Goal: Task Accomplishment & Management: Manage account settings

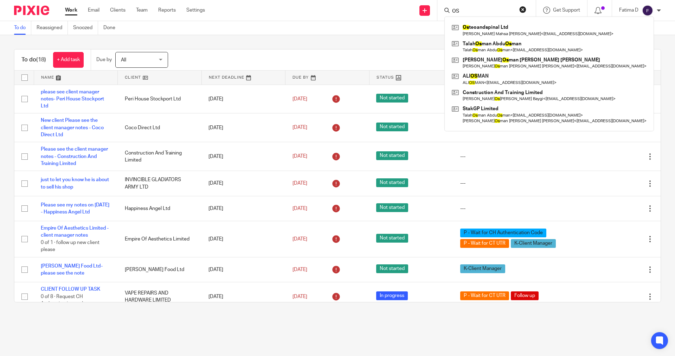
type input "OS"
click at [523, 8] on button "reset" at bounding box center [522, 9] width 7 height 7
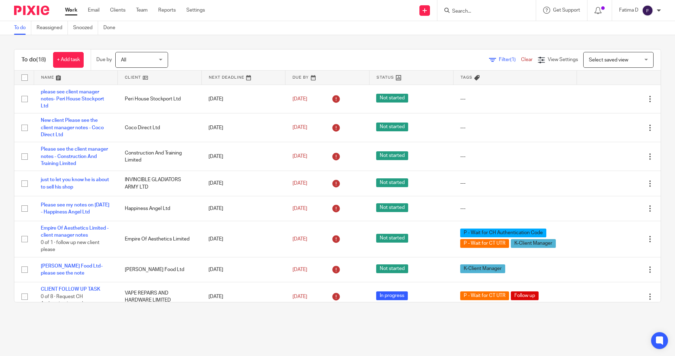
click at [478, 7] on form at bounding box center [488, 10] width 75 height 9
click at [457, 10] on input "Search" at bounding box center [482, 11] width 63 height 6
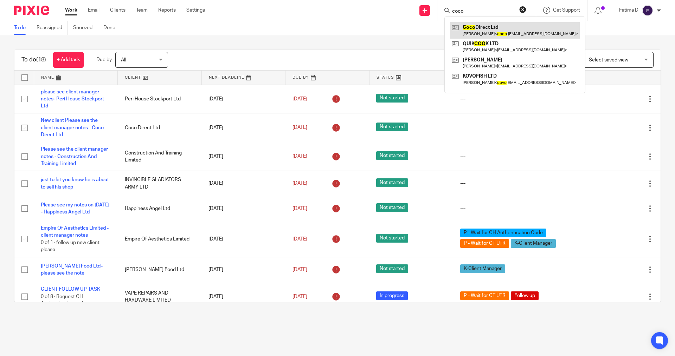
type input "coco"
click at [475, 28] on link at bounding box center [515, 30] width 130 height 16
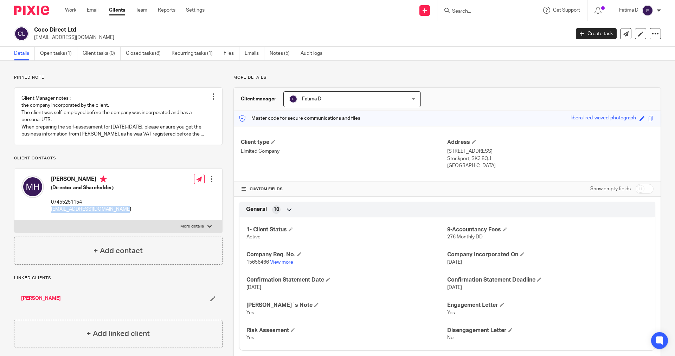
drag, startPoint x: 116, startPoint y: 209, endPoint x: 51, endPoint y: 214, distance: 64.8
click at [51, 214] on div "Mohamad Heydari (Director and Shareholder) 07455251154 coco.direct.ltd78@gmail.…" at bounding box center [76, 194] width 110 height 44
copy p "[EMAIL_ADDRESS][DOMAIN_NAME]"
click at [282, 52] on link "Notes (5)" at bounding box center [283, 54] width 26 height 14
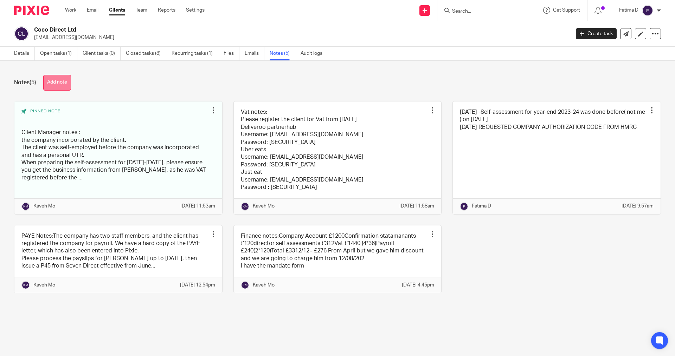
click at [56, 83] on button "Add note" at bounding box center [57, 83] width 28 height 16
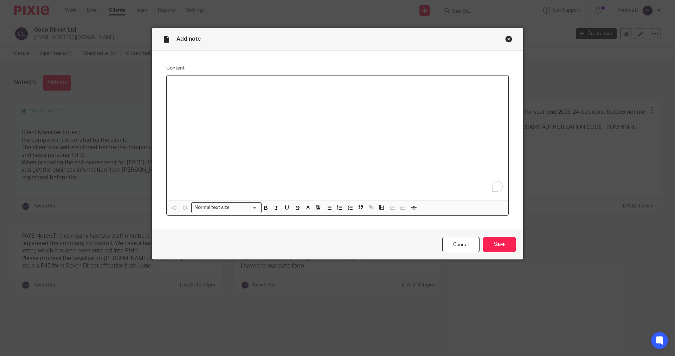
click at [185, 87] on p "To enrich screen reader interactions, please activate Accessibility in Grammarl…" at bounding box center [337, 84] width 330 height 7
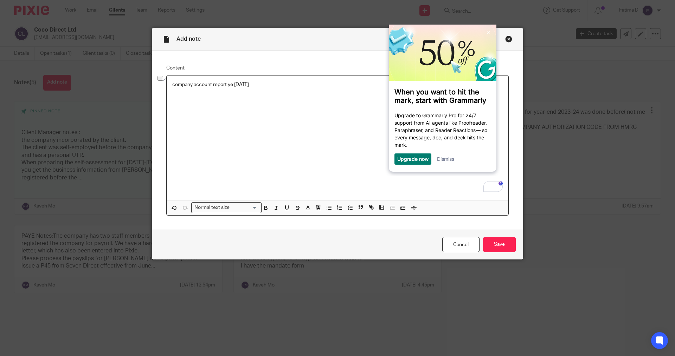
drag, startPoint x: 237, startPoint y: 84, endPoint x: 170, endPoint y: 87, distance: 67.5
click at [172, 87] on p "company account report ye 30.04.2025" at bounding box center [337, 84] width 330 height 7
click at [253, 209] on input "Search for option" at bounding box center [224, 207] width 65 height 7
drag, startPoint x: 223, startPoint y: 229, endPoint x: 243, endPoint y: 220, distance: 21.7
click at [225, 228] on li "Heading 1" at bounding box center [227, 228] width 70 height 9
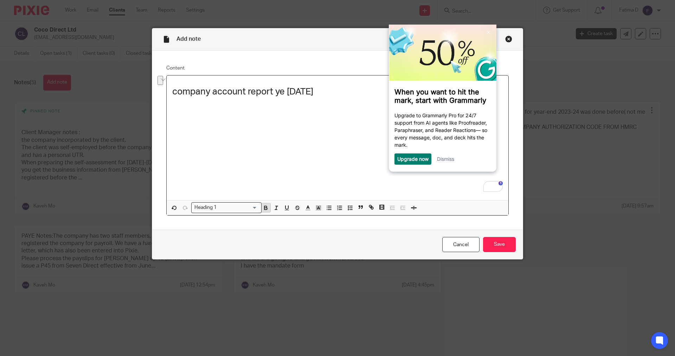
click at [265, 207] on icon "button" at bounding box center [266, 208] width 6 height 6
click at [340, 96] on h1 "company account report ye 30.04.2025" at bounding box center [337, 91] width 330 height 11
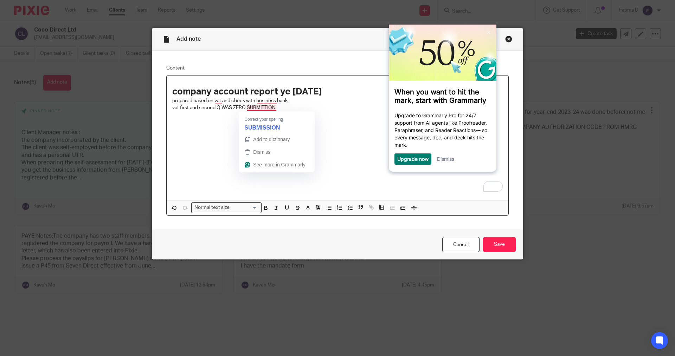
click at [276, 107] on p "vat first and second Q WAS ZERO SUBMITTION" at bounding box center [337, 107] width 330 height 7
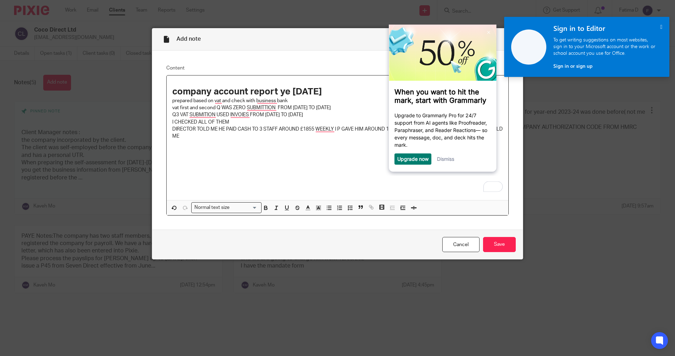
drag, startPoint x: 349, startPoint y: 177, endPoint x: 348, endPoint y: 168, distance: 8.4
click at [348, 180] on div "company account report ye 30.04.2025 prepared based on vat and check with busin…" at bounding box center [338, 138] width 342 height 125
click at [486, 31] on link at bounding box center [488, 32] width 11 height 11
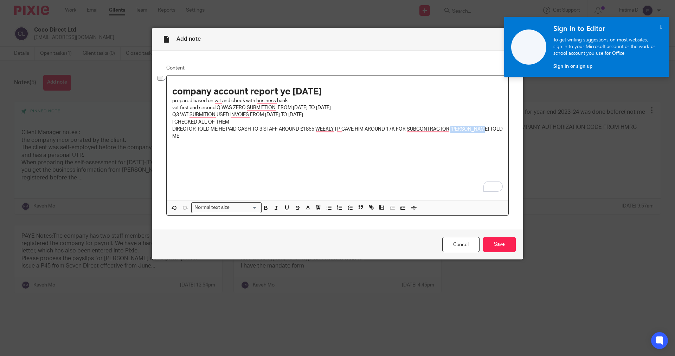
drag, startPoint x: 481, startPoint y: 129, endPoint x: 449, endPoint y: 129, distance: 32.0
click at [449, 129] on p "DIRECTOR TOLD ME HE PAID CASH TO 3 STAFF AROUND £1855 WEEKLY I P GAVE HIM AROUN…" at bounding box center [337, 133] width 330 height 14
click at [446, 155] on p "To enrich screen reader interactions, please activate Accessibility in Grammarl…" at bounding box center [337, 157] width 330 height 7
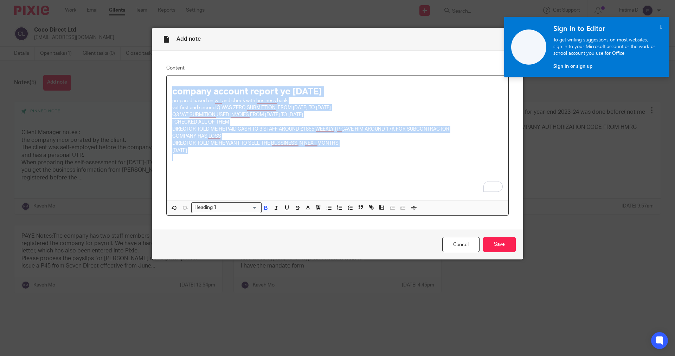
drag, startPoint x: 168, startPoint y: 89, endPoint x: 303, endPoint y: 157, distance: 151.1
click at [303, 157] on div "company account report ye 30.04.2025 prepared based on vat and check with busin…" at bounding box center [338, 138] width 342 height 125
copy div "company account report ye 30.04.2025 prepared based on vat and check with busin…"
click at [173, 96] on strong "company account report ye 30.04.2025" at bounding box center [247, 91] width 150 height 9
click at [194, 162] on div "company account report ye 30.04.2025 prepared based on vat and check with busin…" at bounding box center [338, 138] width 342 height 125
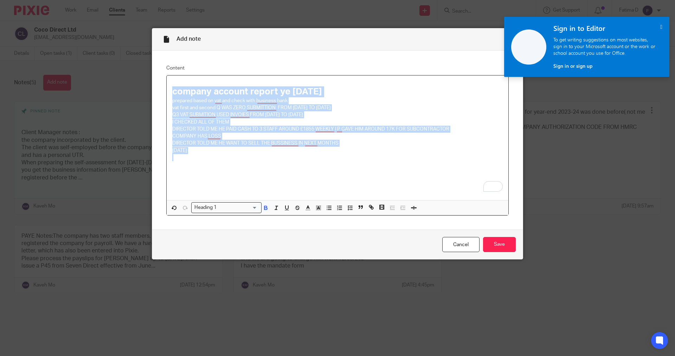
drag, startPoint x: 166, startPoint y: 91, endPoint x: 304, endPoint y: 162, distance: 155.0
click at [304, 162] on div "company account report ye 30.04.2025 prepared based on vat and check with busin…" at bounding box center [338, 138] width 342 height 125
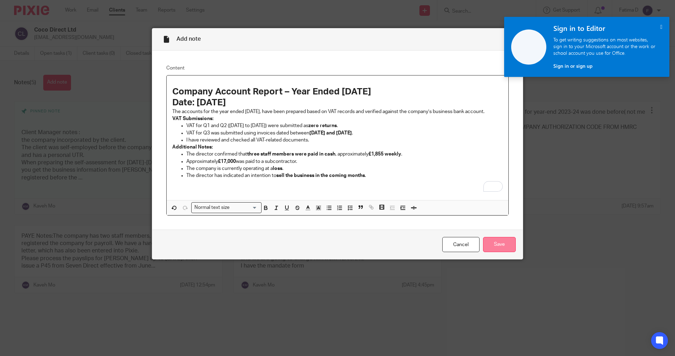
click at [499, 245] on input "Save" at bounding box center [499, 244] width 33 height 15
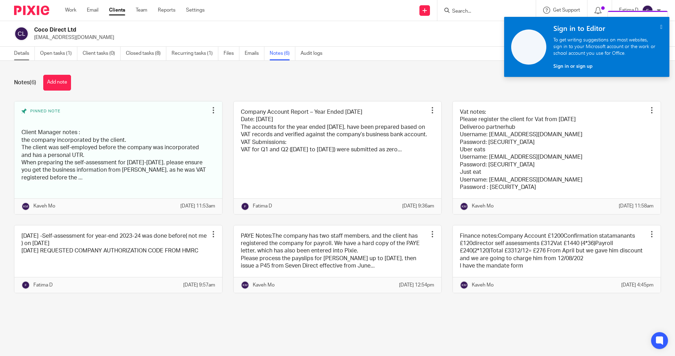
click at [23, 56] on link "Details" at bounding box center [24, 54] width 21 height 14
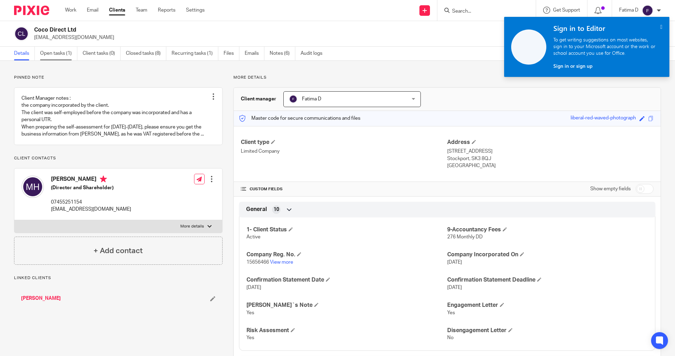
click at [51, 54] on link "Open tasks (1)" at bounding box center [58, 54] width 37 height 14
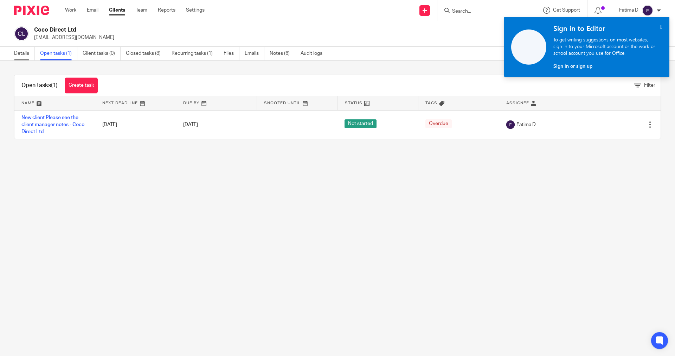
click at [22, 53] on link "Details" at bounding box center [24, 54] width 21 height 14
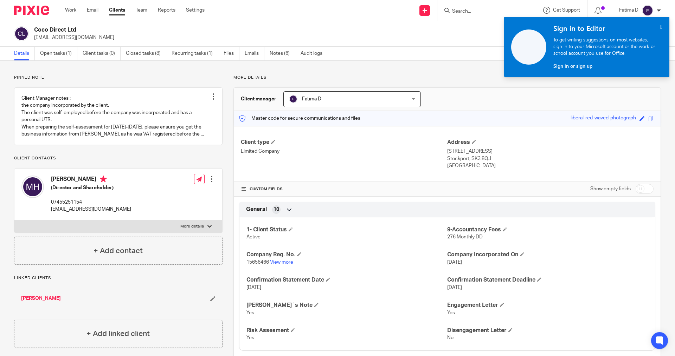
click at [660, 26] on icon "" at bounding box center [661, 27] width 2 height 6
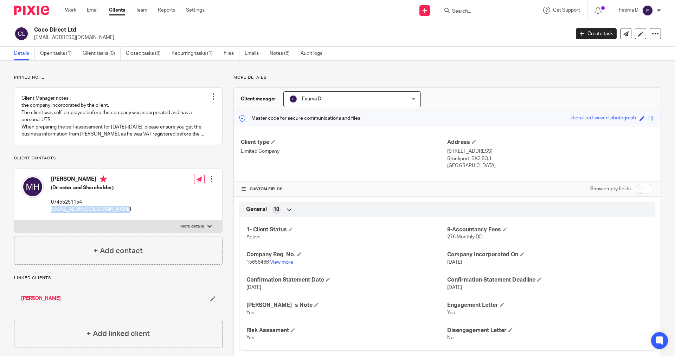
drag, startPoint x: 117, startPoint y: 209, endPoint x: 51, endPoint y: 209, distance: 65.4
click at [51, 209] on div "[PERSON_NAME] (Director and Shareholder) 07455251154 [EMAIL_ADDRESS][DOMAIN_NAM…" at bounding box center [118, 195] width 208 height 52
copy p "coco.direct.ltd78@gmail.com"
click at [208, 227] on div at bounding box center [209, 227] width 4 height 4
click at [14, 220] on input "More details" at bounding box center [14, 220] width 0 height 0
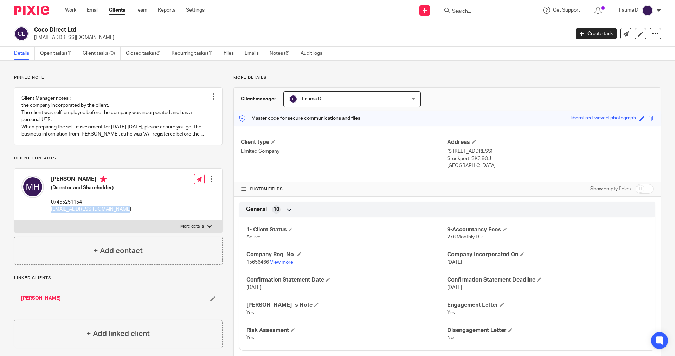
checkbox input "true"
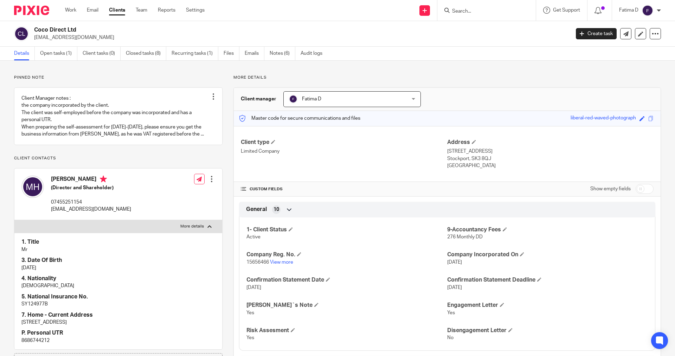
click at [34, 305] on p "SY124977B" at bounding box center [118, 304] width 194 height 7
copy p "SY124977B"
click at [279, 54] on link "Notes (6)" at bounding box center [283, 54] width 26 height 14
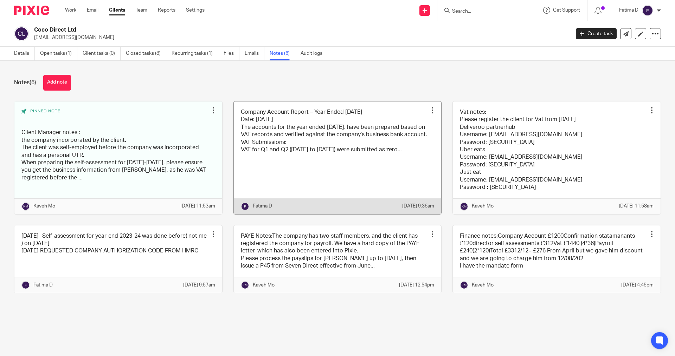
click at [281, 134] on link at bounding box center [338, 158] width 208 height 113
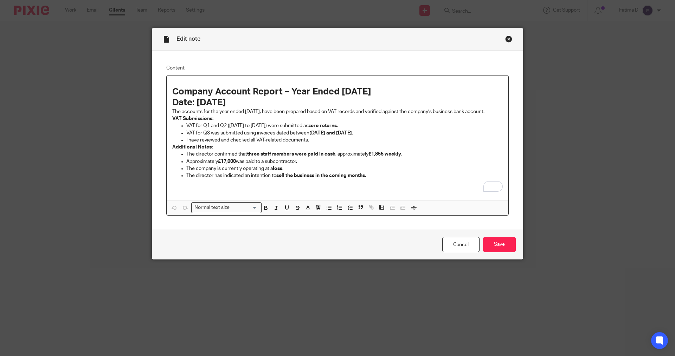
click at [192, 115] on p "The accounts for the year ended [DATE], have been prepared based on VAT records…" at bounding box center [337, 111] width 330 height 7
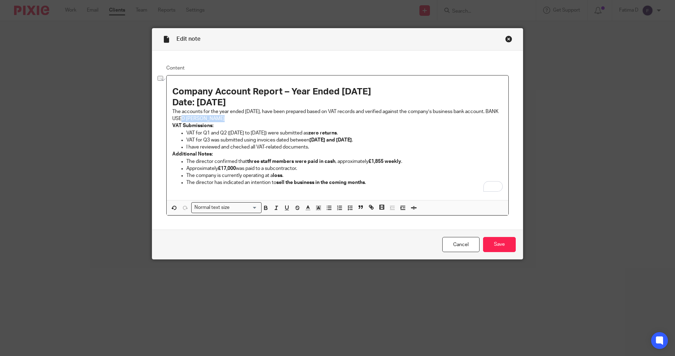
drag, startPoint x: 218, startPoint y: 119, endPoint x: 191, endPoint y: 118, distance: 27.1
click at [191, 118] on p "The accounts for the year ended [DATE], have been prepared based on VAT records…" at bounding box center [337, 115] width 330 height 14
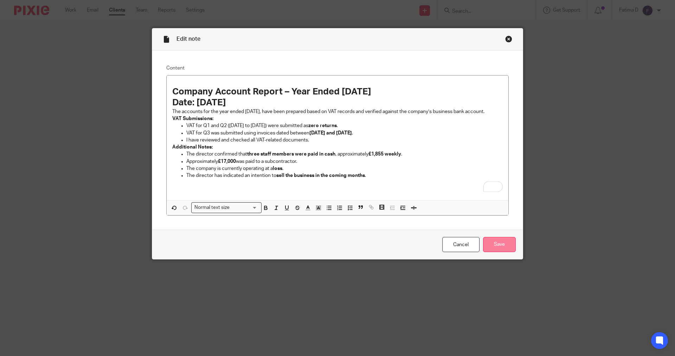
click at [502, 244] on input "Save" at bounding box center [499, 244] width 33 height 15
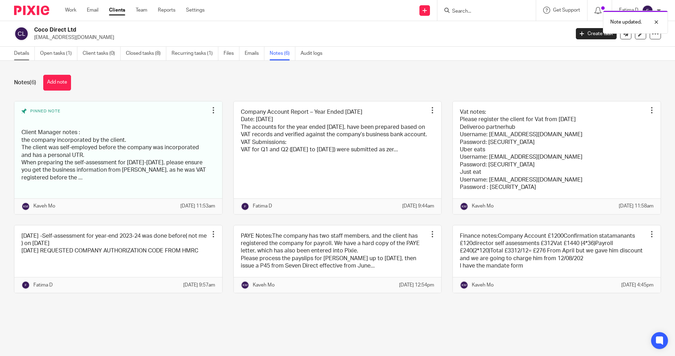
click at [21, 55] on link "Details" at bounding box center [24, 54] width 21 height 14
